Goal: Task Accomplishment & Management: Manage account settings

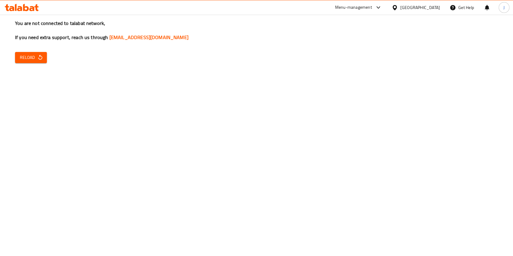
click at [38, 59] on icon "button" at bounding box center [40, 57] width 4 height 5
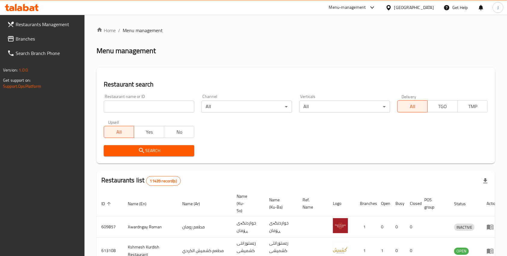
click at [131, 110] on input "search" at bounding box center [149, 107] width 90 height 12
click at [148, 153] on span "Search" at bounding box center [149, 151] width 81 height 8
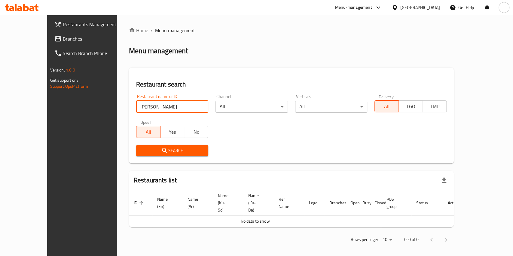
click at [147, 110] on input "[PERSON_NAME]" at bounding box center [172, 107] width 72 height 12
type input "[PERSON_NAME]"
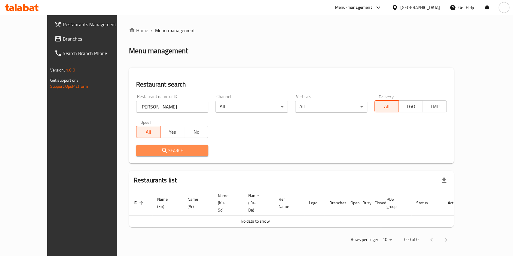
click at [161, 153] on icon "submit" at bounding box center [164, 150] width 7 height 7
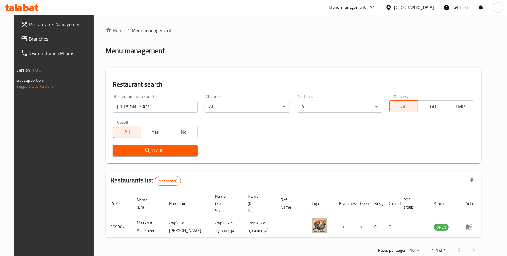
scroll to position [7, 0]
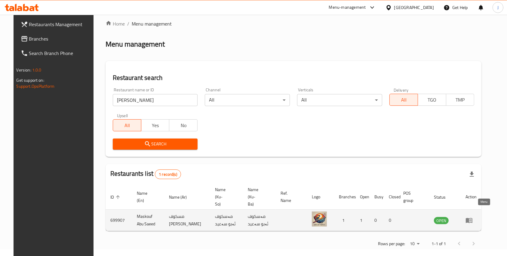
click at [471, 219] on icon "enhanced table" at bounding box center [470, 220] width 2 height 2
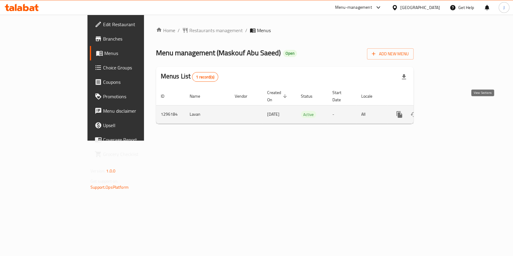
click at [446, 111] on icon "enhanced table" at bounding box center [442, 114] width 7 height 7
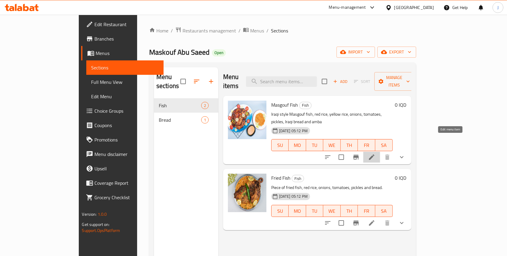
click at [375, 154] on icon at bounding box center [371, 157] width 7 height 7
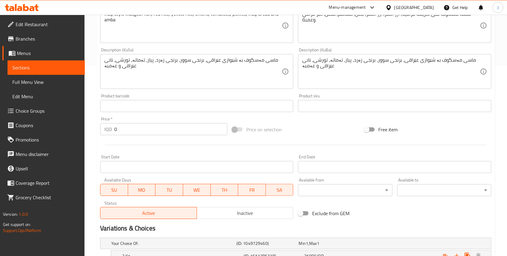
scroll to position [255, 0]
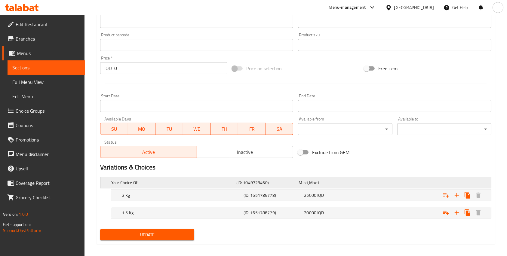
click at [194, 177] on div "Your Choice Of: (ID: 1049729460) Min 1 , Max 1" at bounding box center [297, 182] width 375 height 13
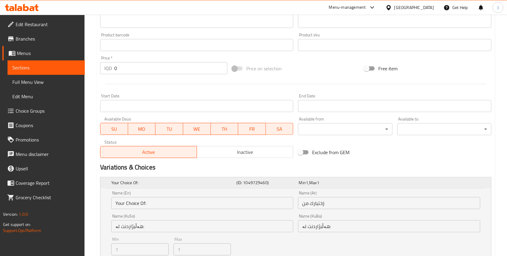
scroll to position [332, 0]
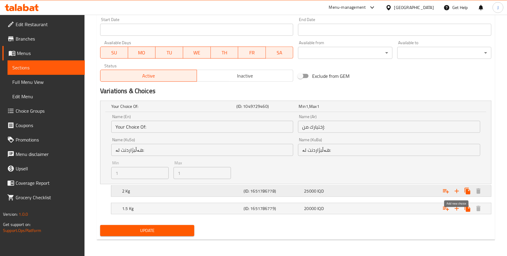
click at [456, 195] on button "Expand" at bounding box center [456, 191] width 11 height 11
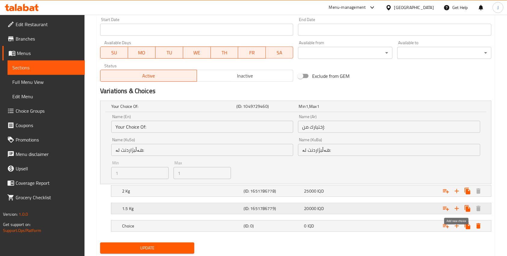
click at [457, 211] on icon "Expand" at bounding box center [456, 208] width 7 height 7
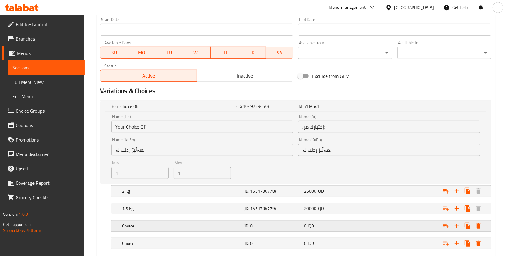
scroll to position [366, 0]
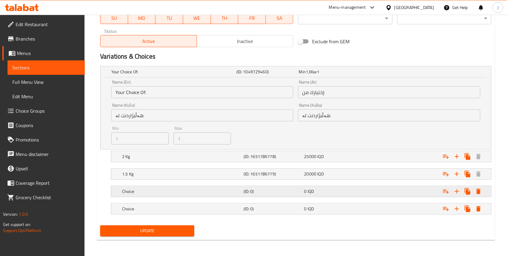
click at [120, 195] on div "Choice (ID: 0) 0 IQD" at bounding box center [301, 191] width 380 height 11
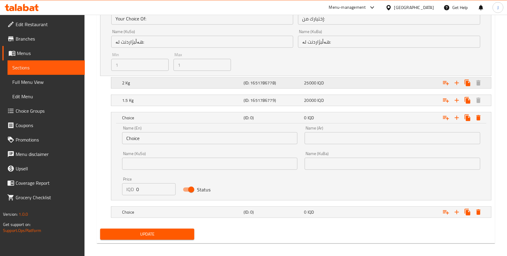
scroll to position [443, 0]
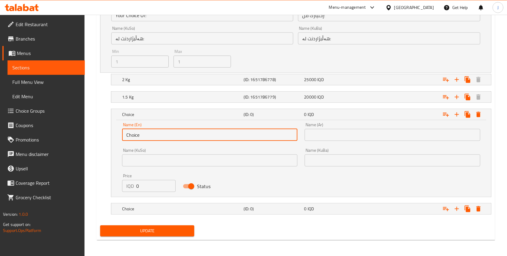
click at [146, 132] on input "Choice" at bounding box center [209, 135] width 175 height 12
type input "1.6 Kg"
click at [329, 133] on input "text" at bounding box center [392, 135] width 175 height 12
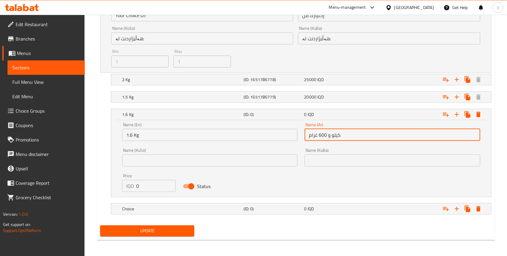
type input "كيلو و 600 غرام"
click at [193, 158] on input "text" at bounding box center [209, 161] width 175 height 12
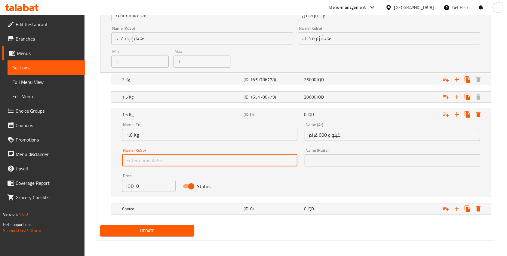
paste input "كيلو و 600 غرام"
type input "كيلو و 600 غرام"
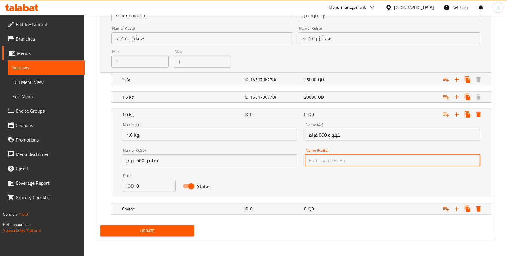
paste input "كيلو و 600 غرام"
click at [314, 162] on input "كيلو و 600 غرام" at bounding box center [392, 161] width 175 height 12
type input "كيلو و 600 غرام"
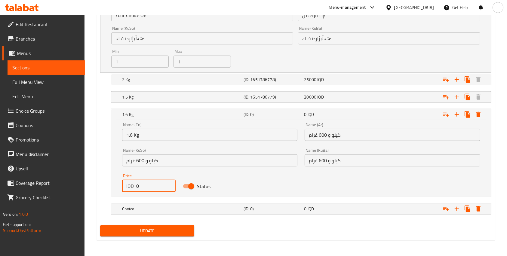
click at [137, 180] on input "0" at bounding box center [155, 186] width 39 height 12
type input "22000"
click at [182, 208] on h5 "Choice" at bounding box center [181, 209] width 119 height 6
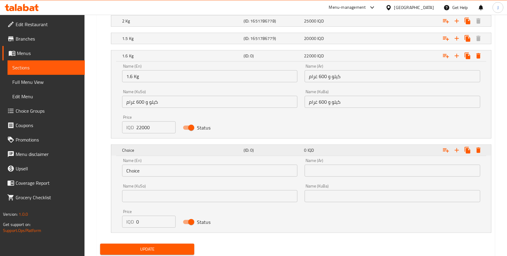
scroll to position [507, 0]
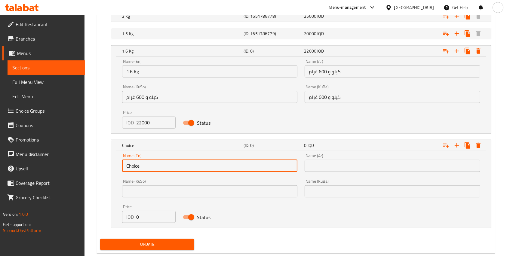
click at [127, 162] on input "Choice" at bounding box center [209, 166] width 175 height 12
type input "3 Kg"
click at [339, 165] on input "text" at bounding box center [392, 166] width 175 height 12
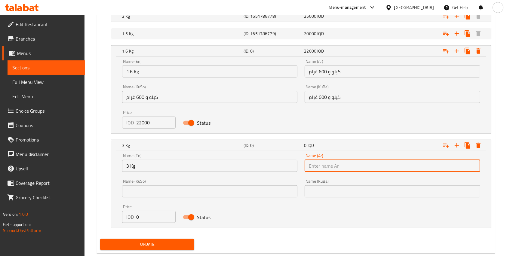
click at [339, 165] on input "text" at bounding box center [392, 166] width 175 height 12
click at [317, 162] on input "ثلاث كيلوات" at bounding box center [392, 166] width 175 height 12
type input "ثلاثة كيلو"
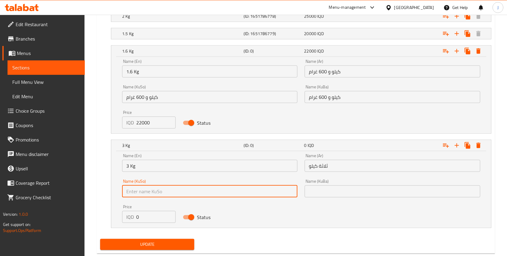
click at [195, 193] on input "text" at bounding box center [209, 191] width 175 height 12
paste input "ثلاثة كيلو"
type input "ثلاثة كيلو"
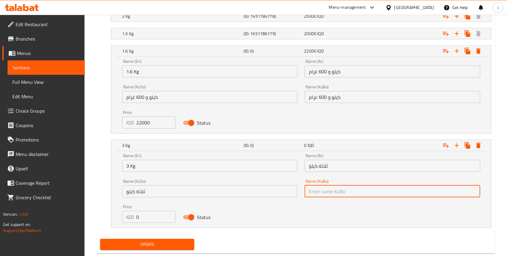
paste input "ثلاثة كيلو"
click at [321, 187] on input "text" at bounding box center [392, 191] width 175 height 12
type input "ثلاثة كيلو"
click at [149, 214] on input "0" at bounding box center [155, 217] width 39 height 12
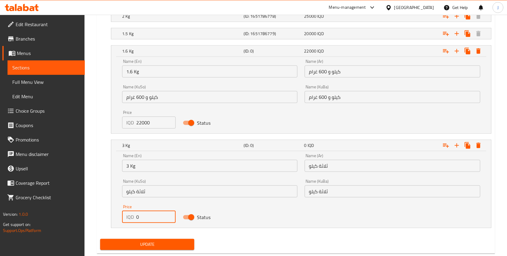
click at [149, 214] on input "0" at bounding box center [155, 217] width 39 height 12
click at [137, 217] on input "0" at bounding box center [155, 217] width 39 height 12
type input "30000"
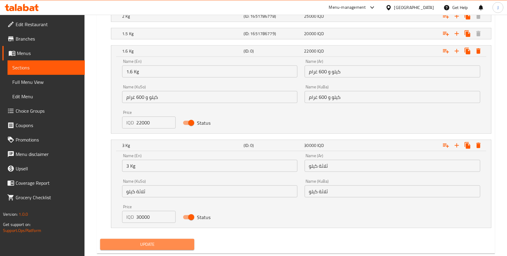
click at [147, 242] on span "Update" at bounding box center [147, 245] width 84 height 8
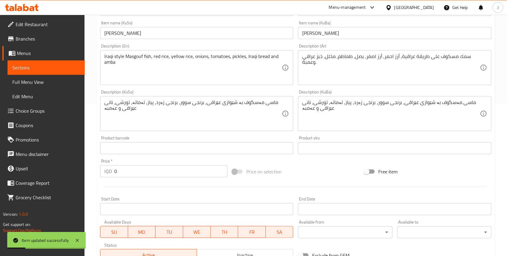
scroll to position [0, 0]
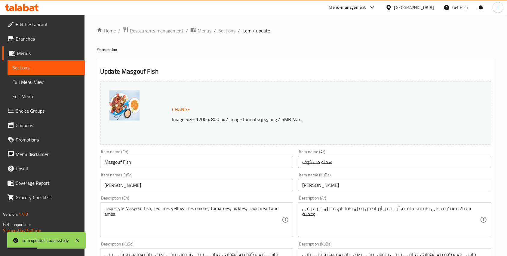
click at [231, 32] on span "Sections" at bounding box center [226, 30] width 17 height 7
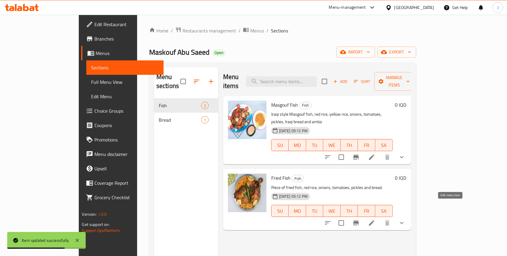
click at [374, 220] on icon at bounding box center [371, 222] width 5 height 5
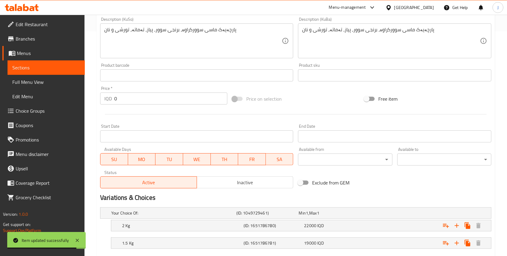
scroll to position [259, 0]
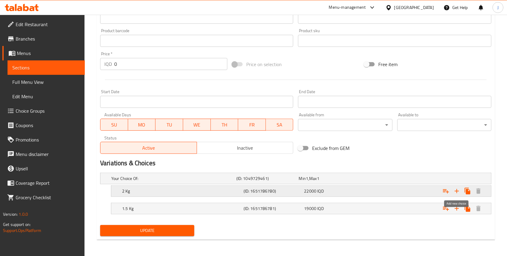
click at [455, 195] on button "Expand" at bounding box center [456, 191] width 11 height 11
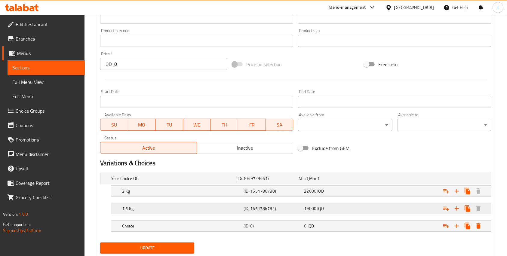
scroll to position [277, 0]
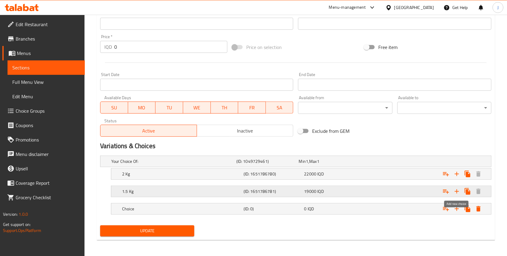
click at [455, 192] on icon "Expand" at bounding box center [456, 191] width 7 height 7
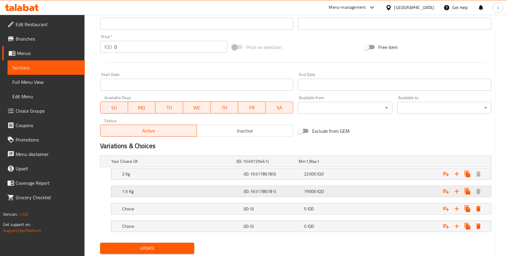
scroll to position [294, 0]
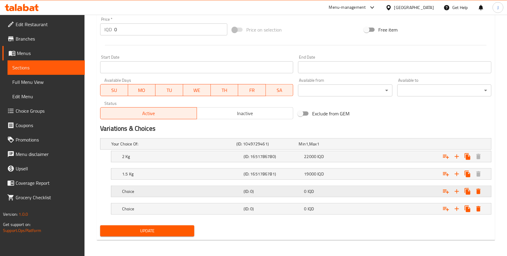
click at [132, 192] on h5 "Choice" at bounding box center [181, 191] width 119 height 6
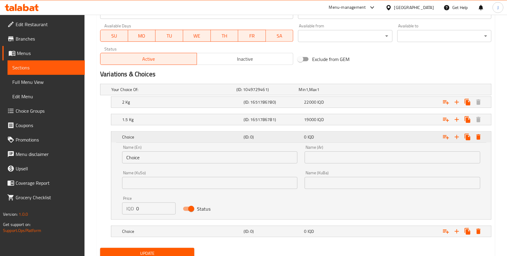
scroll to position [349, 0]
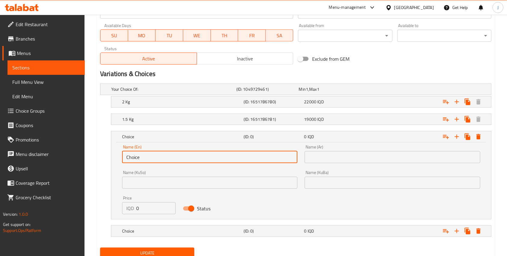
click at [130, 158] on input "Choice" at bounding box center [209, 157] width 175 height 12
type input "1"
type input "1.6 Kg"
click at [324, 154] on input "text" at bounding box center [392, 157] width 175 height 12
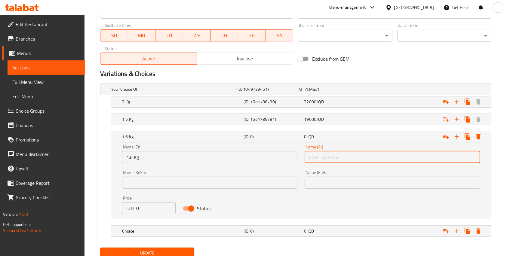
type input "كيلو و 600 غرام"
click at [329, 183] on input "text" at bounding box center [392, 183] width 175 height 12
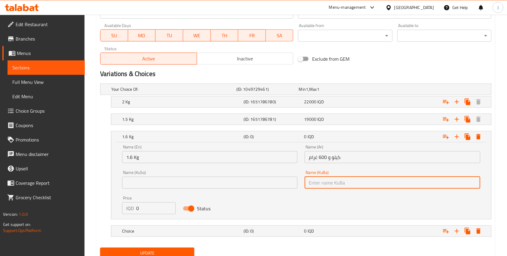
type input "كيلو و 600 غرام"
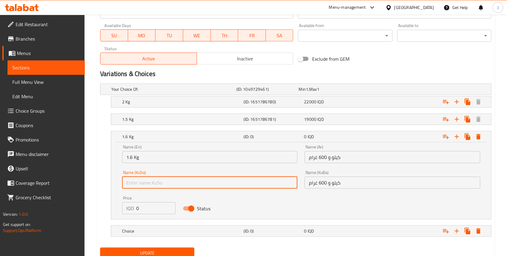
click at [272, 183] on input "text" at bounding box center [209, 183] width 175 height 12
click at [200, 180] on input "text" at bounding box center [209, 183] width 175 height 12
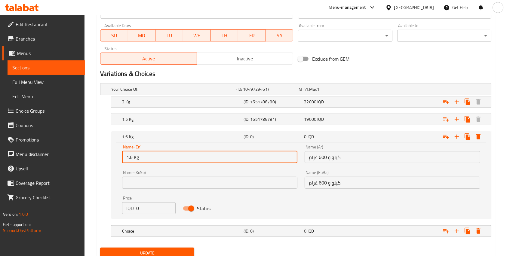
click at [219, 160] on input "1.6 Kg" at bounding box center [209, 157] width 175 height 12
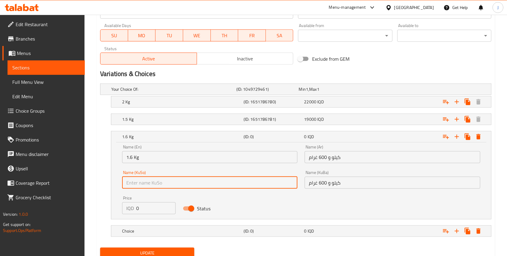
click at [204, 178] on input "text" at bounding box center [209, 183] width 175 height 12
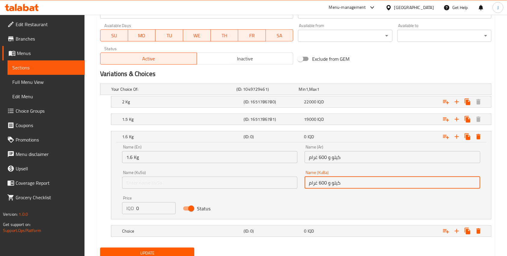
click at [330, 186] on input "كيلو و 600 غرام" at bounding box center [392, 183] width 175 height 12
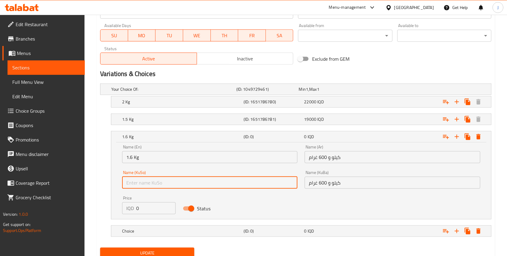
click at [245, 186] on input "text" at bounding box center [209, 183] width 175 height 12
paste input "كيلو و 600 غرام"
type input "كيلو و 600 غرام"
click at [147, 211] on input "0" at bounding box center [155, 208] width 39 height 12
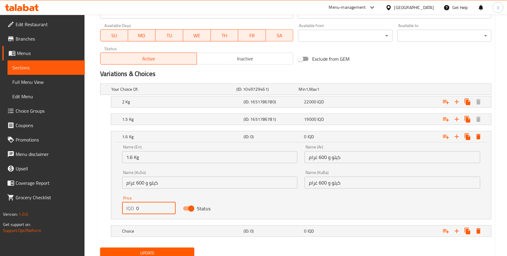
click at [147, 211] on input "0" at bounding box center [155, 208] width 39 height 12
click at [136, 210] on input "0" at bounding box center [155, 208] width 39 height 12
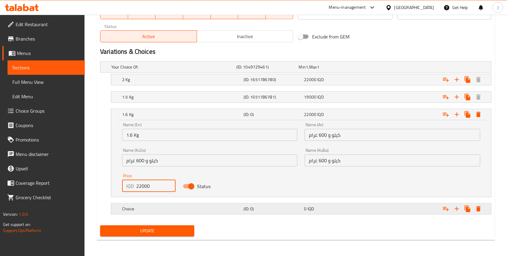
type input "22000"
click at [246, 210] on h5 "(ID: 0)" at bounding box center [273, 209] width 58 height 6
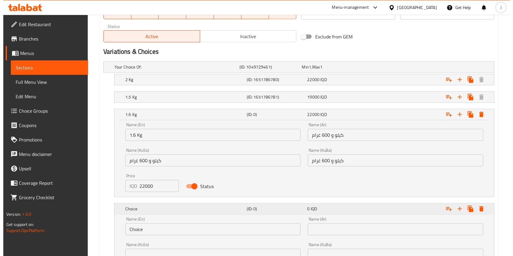
scroll to position [448, 0]
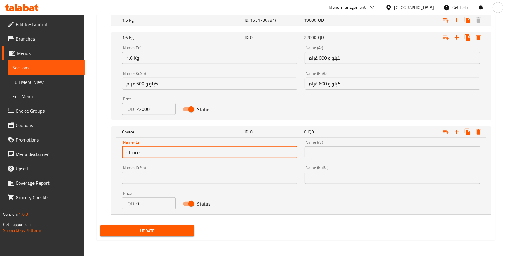
click at [129, 154] on input "Choice" at bounding box center [209, 152] width 175 height 12
type input "3 Kg"
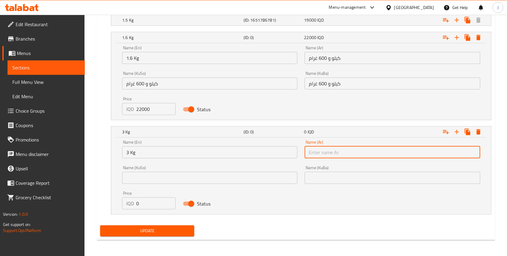
click at [346, 149] on input "text" at bounding box center [392, 152] width 175 height 12
type input "ثلاثة كيلو"
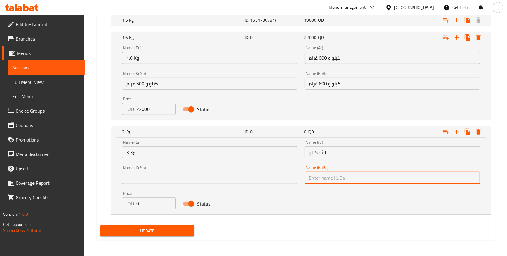
click at [326, 180] on input "text" at bounding box center [392, 178] width 175 height 12
type input "ثلاثة كيلو"
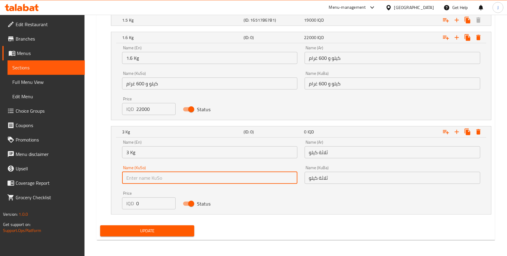
click at [279, 179] on input "text" at bounding box center [209, 178] width 175 height 12
type input "ثلاثة كيلو"
click at [146, 208] on input "0" at bounding box center [155, 204] width 39 height 12
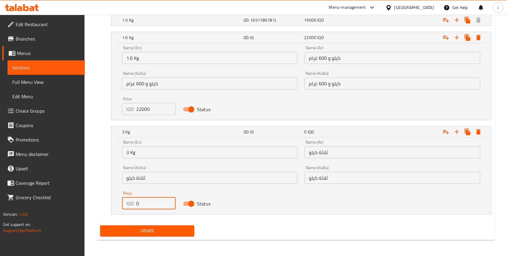
click at [146, 208] on input "0" at bounding box center [155, 204] width 39 height 12
click at [137, 205] on input "0" at bounding box center [155, 204] width 39 height 12
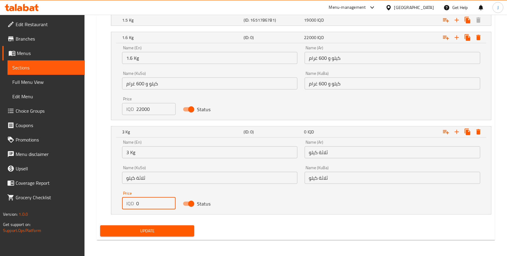
click at [137, 205] on input "0" at bounding box center [155, 204] width 39 height 12
type input "30000"
click at [148, 228] on span "Update" at bounding box center [147, 231] width 84 height 8
click at [483, 132] on button "Expand" at bounding box center [478, 132] width 11 height 11
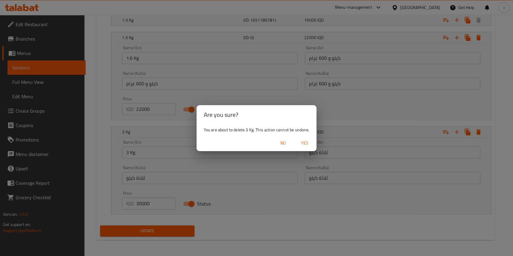
click at [306, 142] on span "Yes" at bounding box center [304, 143] width 14 height 8
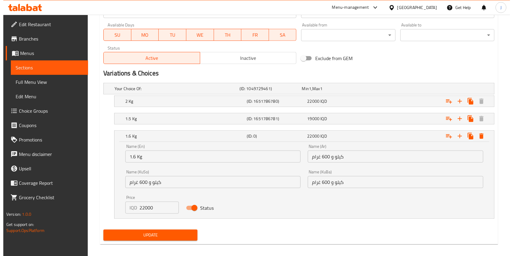
scroll to position [349, 0]
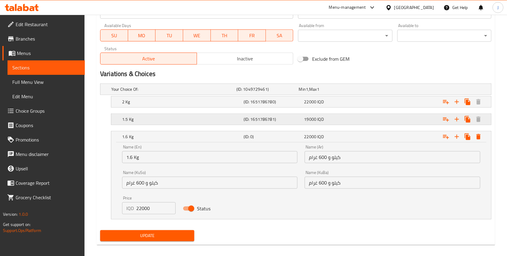
click at [417, 121] on div "Expand" at bounding box center [423, 119] width 121 height 13
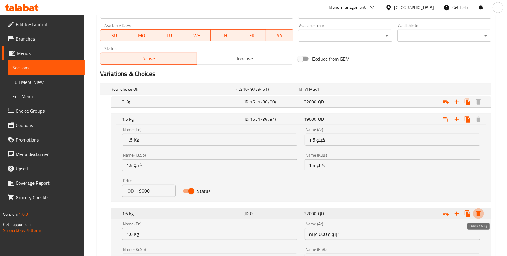
click at [480, 212] on icon "Expand" at bounding box center [478, 213] width 7 height 7
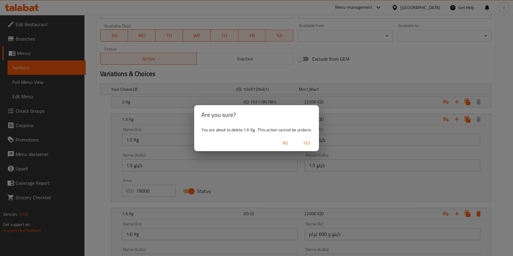
click at [307, 146] on span "Yes" at bounding box center [307, 143] width 14 height 8
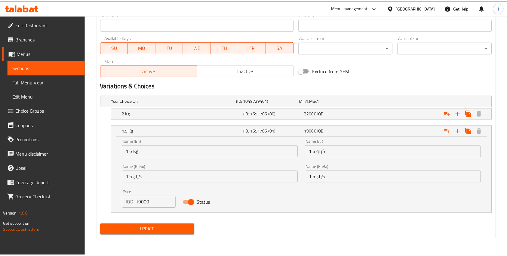
scroll to position [336, 0]
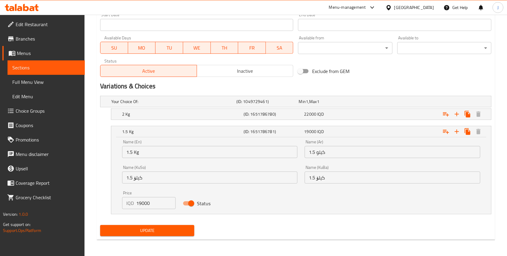
click at [149, 150] on input "1.5 Kg" at bounding box center [209, 152] width 175 height 12
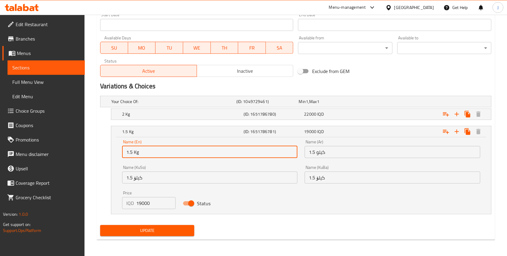
click at [149, 150] on input "1.5 Kg" at bounding box center [209, 152] width 175 height 12
type input "1.6 Kg"
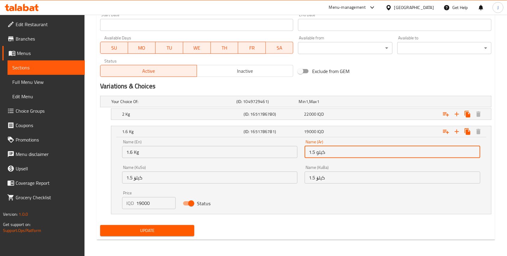
click at [317, 155] on input "1.5 كيلو" at bounding box center [392, 152] width 175 height 12
type input ";dg, ,"
type input "كيلو و 600 غرام"
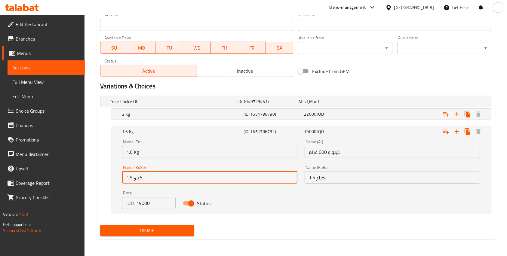
click at [176, 178] on input "1.5 کیلۆ" at bounding box center [209, 178] width 175 height 12
paste input "كيلو و 600 غرام"
type input "كيلو و 600 غرام"
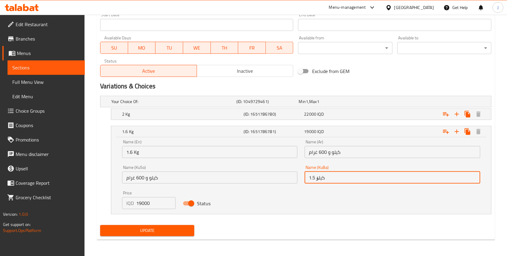
click at [329, 179] on input "1.5 کیلۆ" at bounding box center [392, 178] width 175 height 12
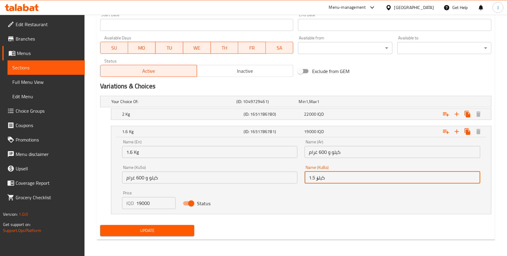
paste input "كيلو و 600 غرام"
type input "كيلو و 600 غرام"
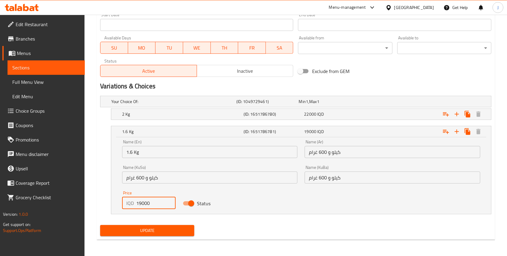
click at [143, 200] on input "19000" at bounding box center [155, 203] width 39 height 12
type input "22000"
click at [308, 115] on span "22000" at bounding box center [310, 114] width 12 height 8
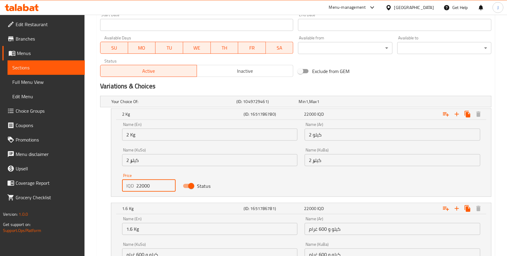
click at [139, 186] on input "22000" at bounding box center [155, 186] width 39 height 12
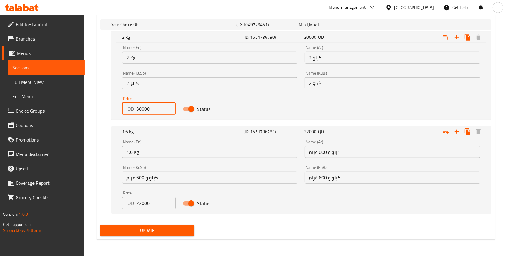
type input "30000"
click at [139, 228] on span "Update" at bounding box center [147, 231] width 84 height 8
